Goal: Complete application form

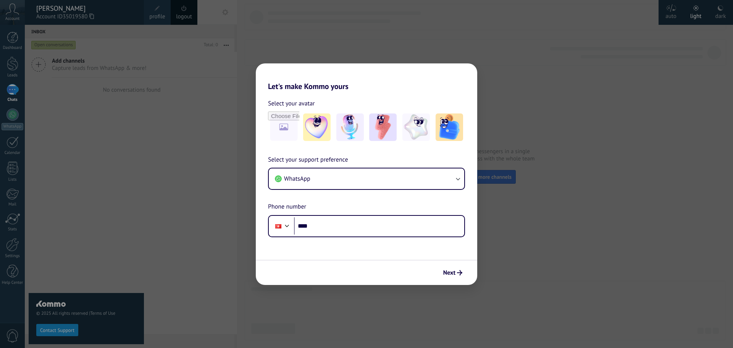
click at [15, 39] on div "Let's make Kommo yours Select your avatar Select your support preference WhatsA…" at bounding box center [366, 174] width 733 height 348
click at [123, 130] on div "Let's make Kommo yours Select your avatar Select your support preference WhatsA…" at bounding box center [366, 174] width 733 height 348
drag, startPoint x: 592, startPoint y: 79, endPoint x: 619, endPoint y: 77, distance: 27.2
click at [612, 84] on div "Let's make Kommo yours Select your avatar Select your support preference WhatsA…" at bounding box center [366, 174] width 733 height 348
click at [717, 189] on div "Let's make Kommo yours Select your avatar Select your support preference WhatsA…" at bounding box center [366, 174] width 733 height 348
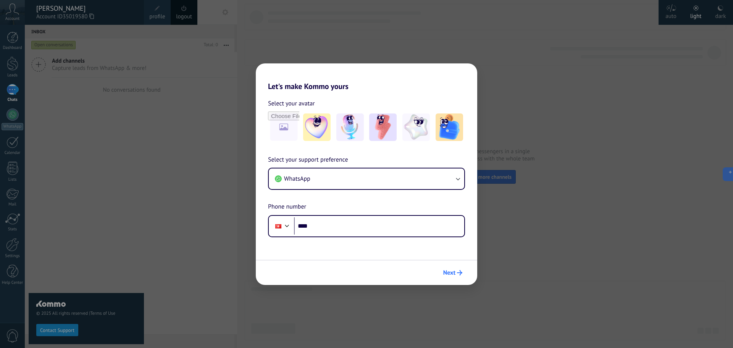
click at [455, 275] on span "Next" at bounding box center [449, 272] width 12 height 5
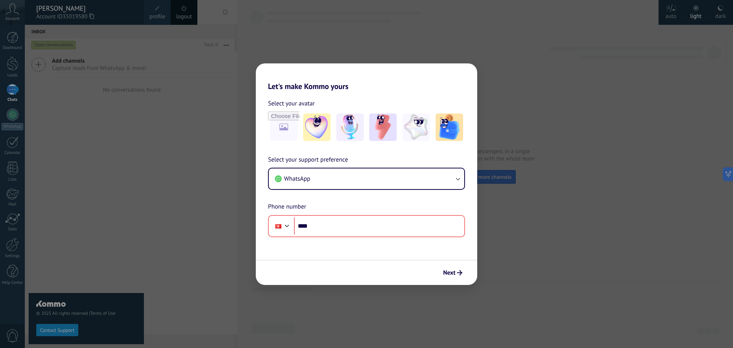
drag, startPoint x: 180, startPoint y: 217, endPoint x: 192, endPoint y: 219, distance: 11.7
click at [183, 218] on div "Let's make Kommo yours Select your avatar Select your support preference WhatsA…" at bounding box center [366, 174] width 733 height 348
click at [339, 187] on button "WhatsApp" at bounding box center [366, 178] width 195 height 21
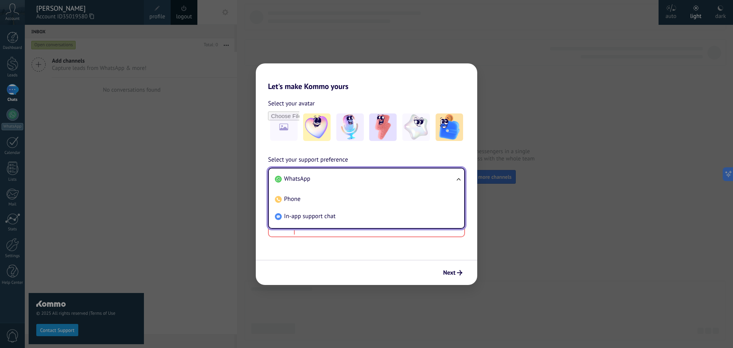
click at [340, 182] on li "WhatsApp" at bounding box center [365, 178] width 186 height 17
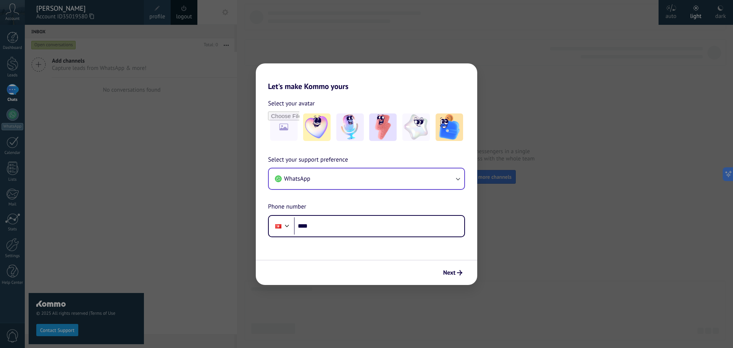
click at [337, 156] on span "Select your support preference" at bounding box center [308, 160] width 80 height 10
click at [329, 231] on input "****" at bounding box center [379, 226] width 170 height 18
type input "**"
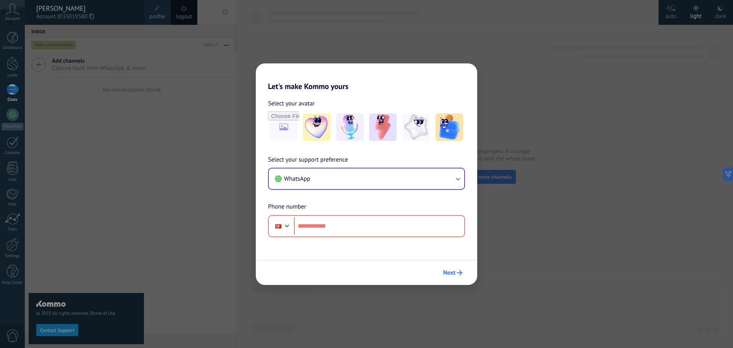
click at [464, 273] on button "Next" at bounding box center [453, 272] width 26 height 13
click at [510, 282] on div "Let's make Kommo yours Select your avatar Select your support preference WhatsA…" at bounding box center [366, 174] width 733 height 348
click at [144, 241] on div "Let's make Kommo yours Select your avatar Select your support preference WhatsA…" at bounding box center [366, 174] width 733 height 348
drag, startPoint x: 577, startPoint y: 157, endPoint x: 602, endPoint y: 136, distance: 32.3
click at [577, 157] on div "Let's make Kommo yours Select your avatar Select your support preference WhatsA…" at bounding box center [366, 174] width 733 height 348
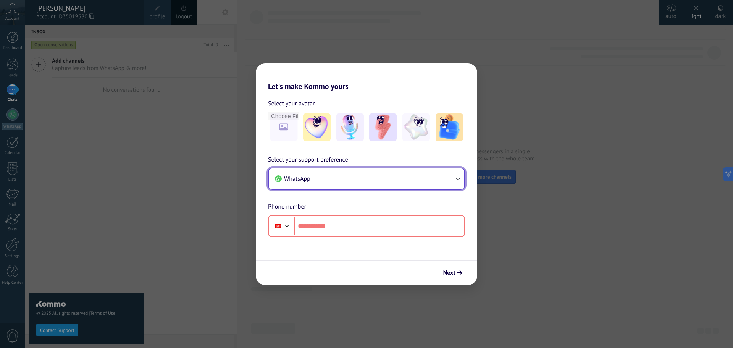
click at [338, 179] on button "WhatsApp" at bounding box center [366, 178] width 195 height 21
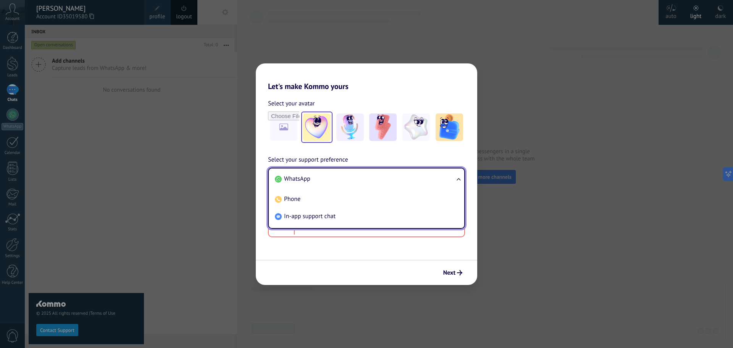
click at [307, 122] on img at bounding box center [316, 126] width 27 height 27
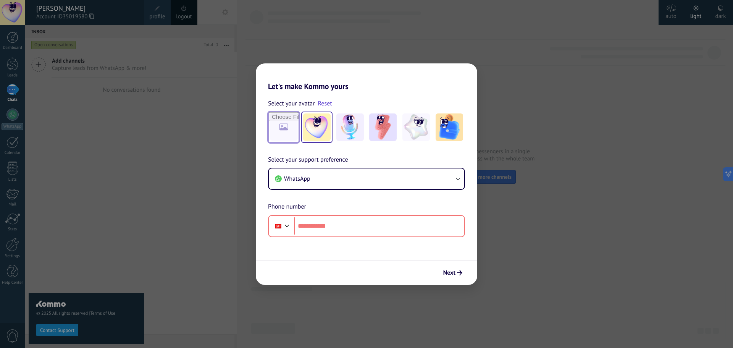
click at [284, 123] on input "file" at bounding box center [284, 127] width 30 height 30
